Goal: Use online tool/utility: Utilize a website feature to perform a specific function

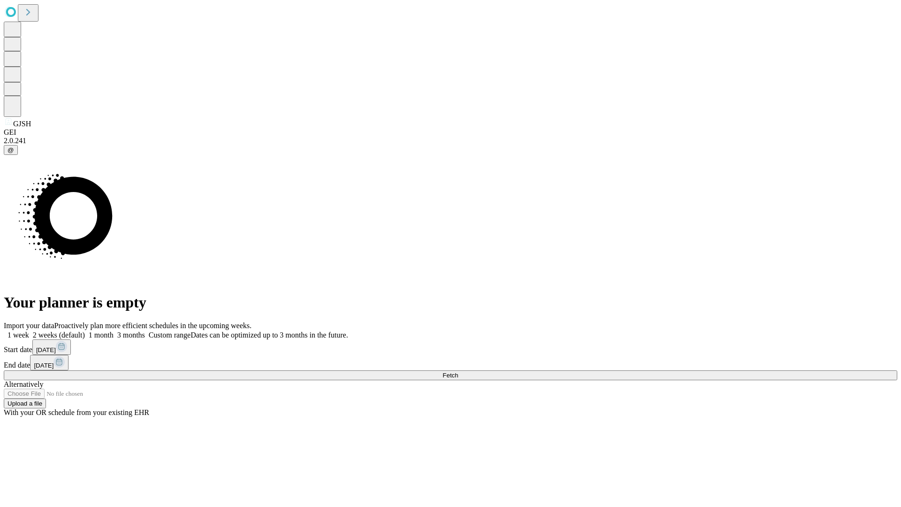
click at [458, 372] on span "Fetch" at bounding box center [449, 375] width 15 height 7
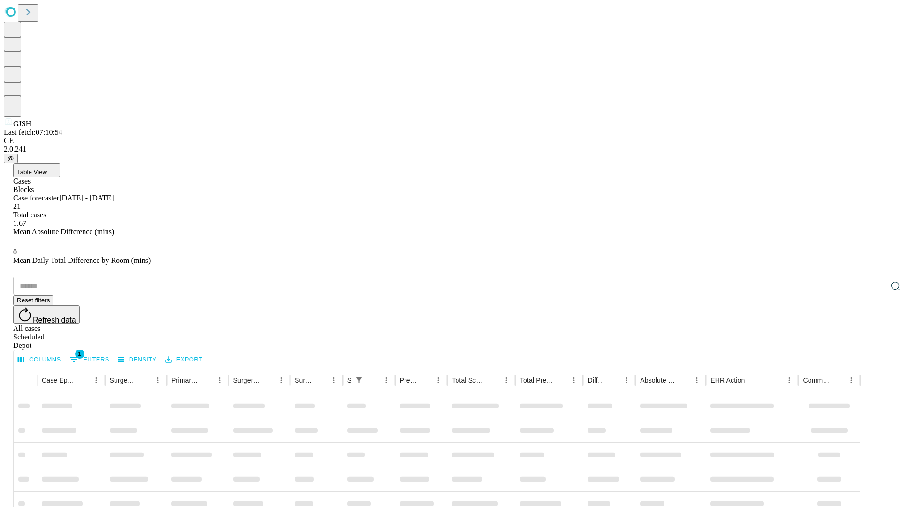
click at [47, 168] on span "Table View" at bounding box center [32, 171] width 30 height 7
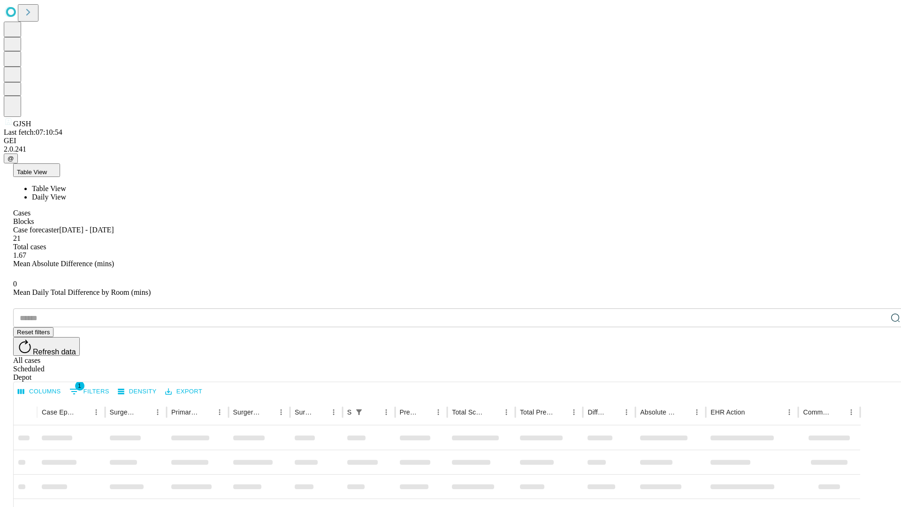
click at [66, 193] on span "Daily View" at bounding box center [49, 197] width 34 height 8
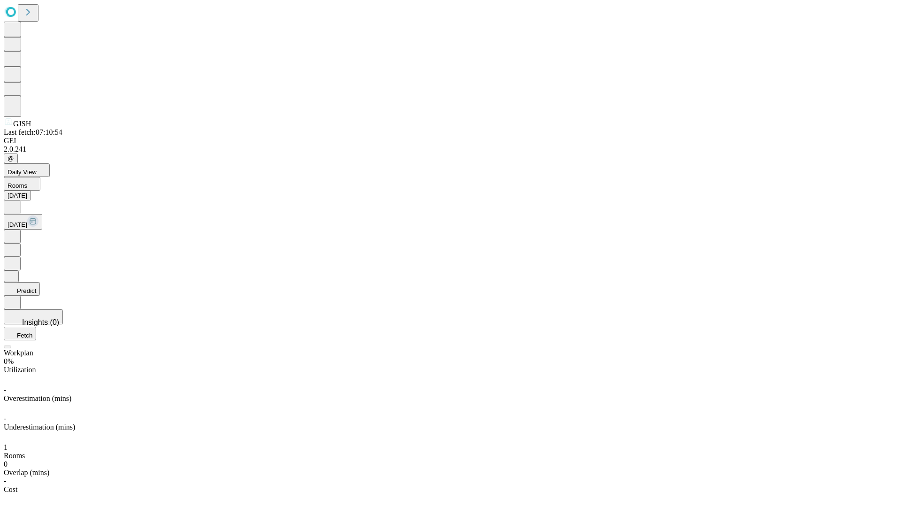
click at [40, 282] on button "Predict" at bounding box center [22, 289] width 36 height 14
